Goal: Find specific fact: Find specific fact

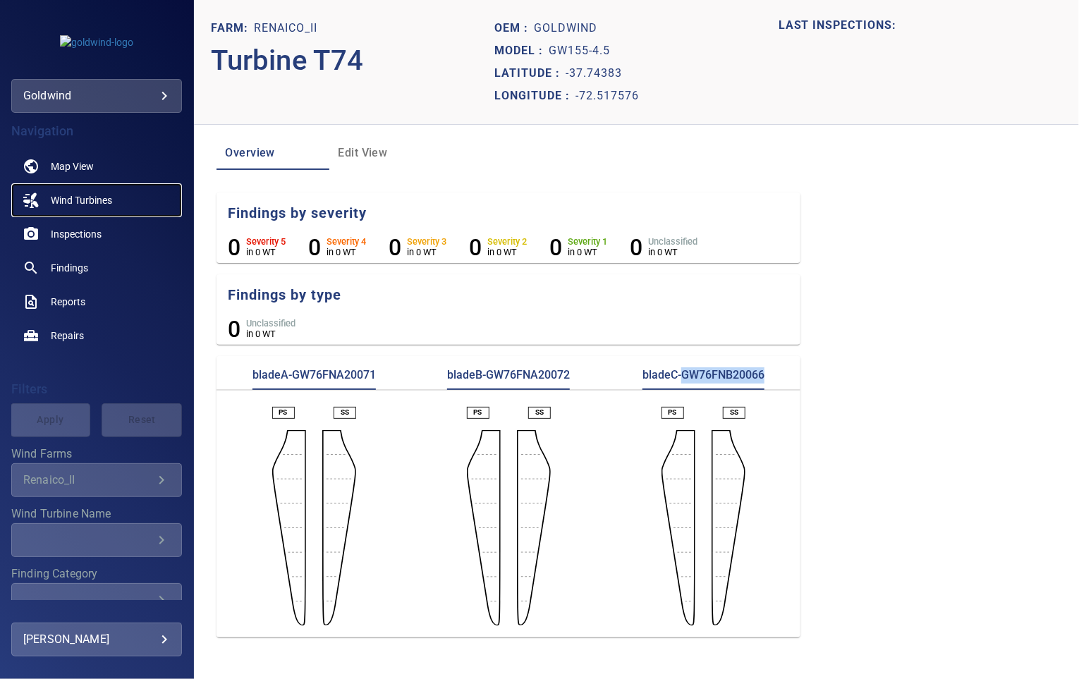
click at [97, 194] on span "Wind Turbines" at bounding box center [81, 200] width 61 height 14
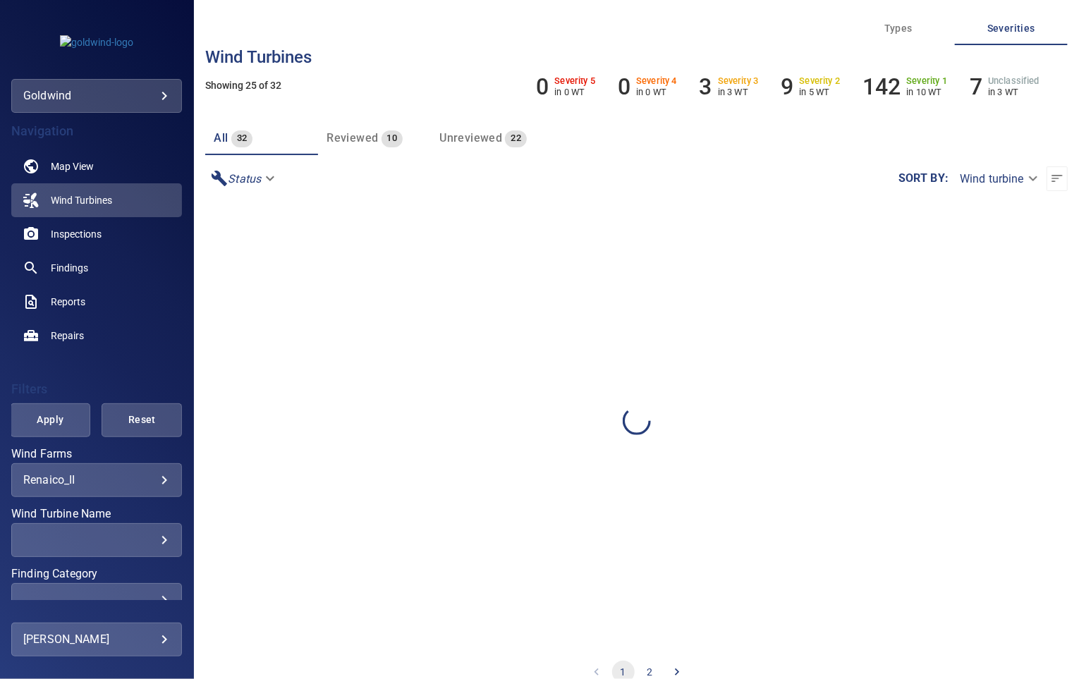
scroll to position [20, 0]
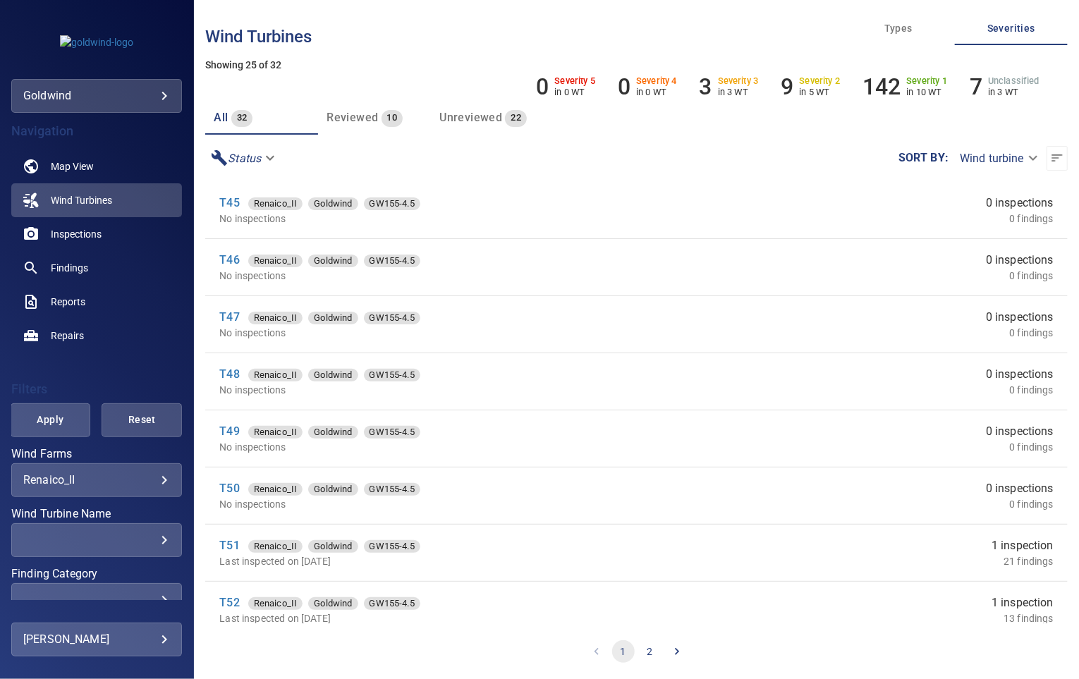
click at [643, 652] on button "2" at bounding box center [650, 652] width 23 height 23
click at [232, 488] on link "T75" at bounding box center [229, 488] width 20 height 13
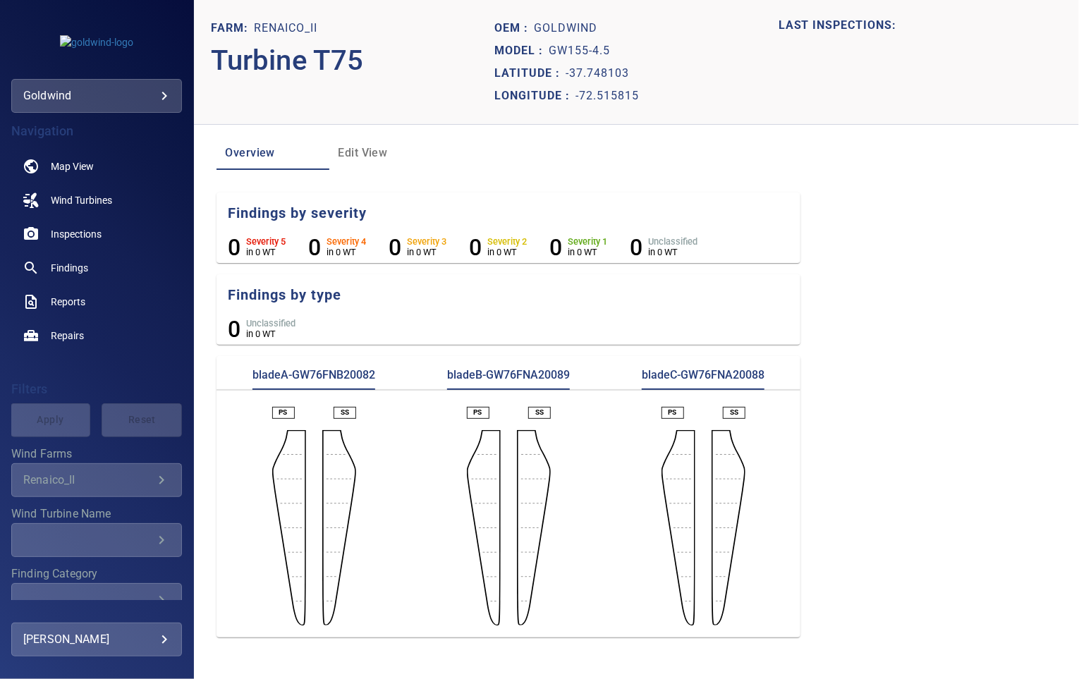
click at [334, 370] on p "bladeA-GW76FNB20082" at bounding box center [314, 379] width 123 height 23
copy p "GW76FNB20082"
click at [554, 370] on p "bladeB-GW76FNA20089" at bounding box center [508, 379] width 123 height 23
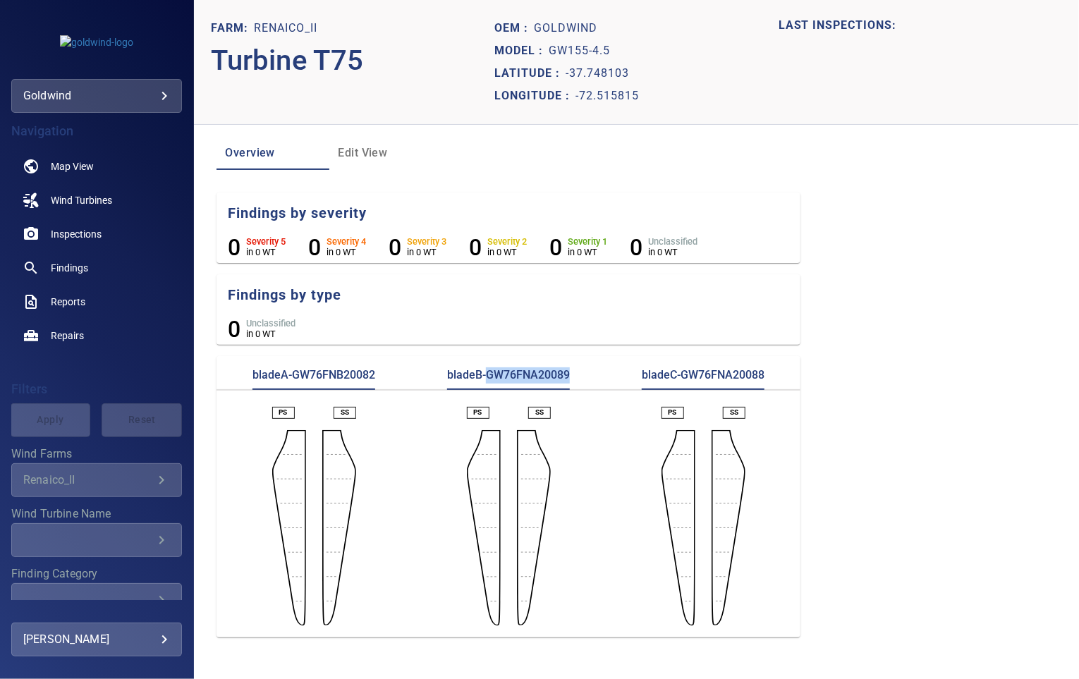
copy p "GW76FNA20089"
click at [707, 372] on p "bladeC-GW76FNA20088" at bounding box center [703, 379] width 123 height 23
copy p "GW76FNA20088"
